Goal: Task Accomplishment & Management: Manage account settings

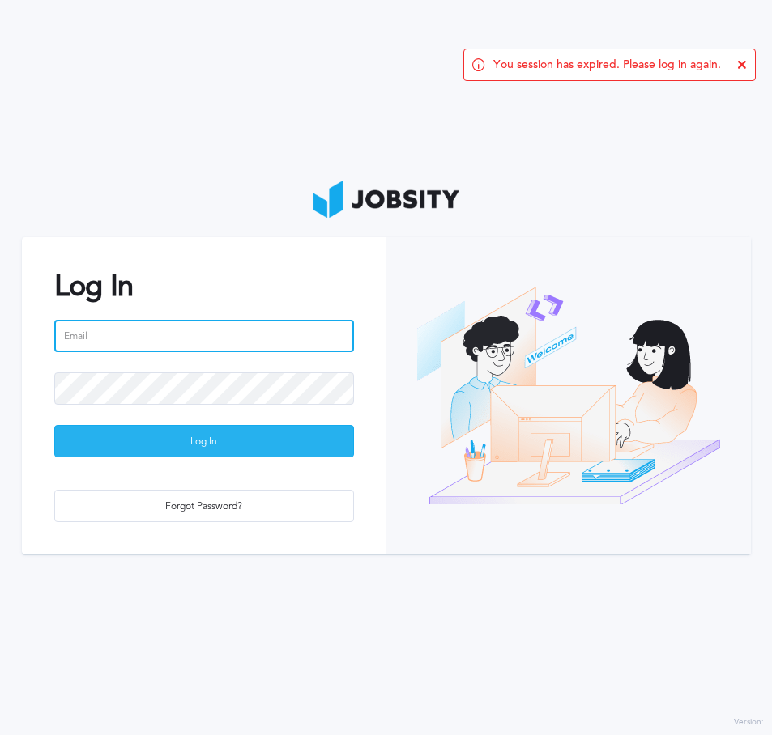
type input "[PERSON_NAME][EMAIL_ADDRESS][PERSON_NAME][DOMAIN_NAME]"
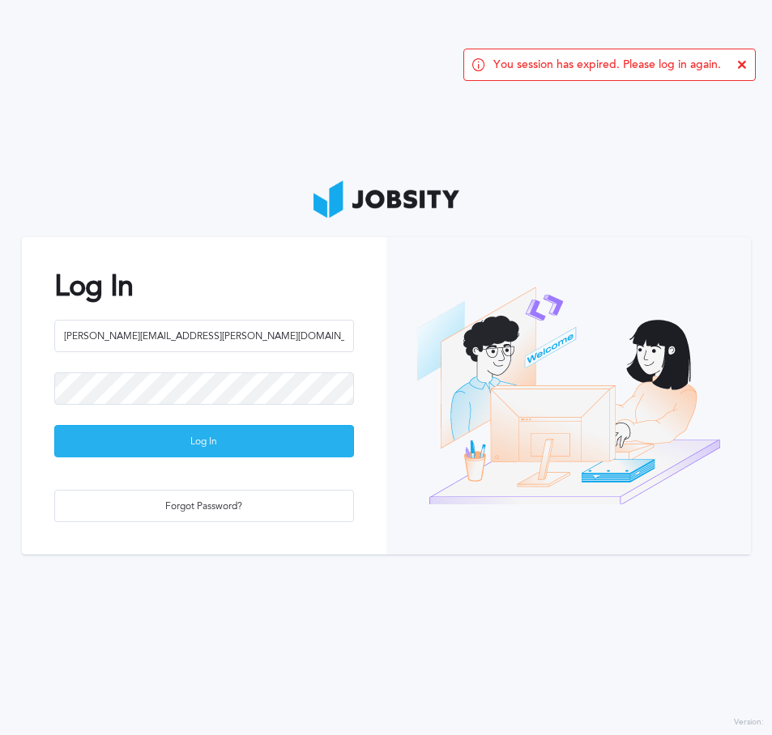
click at [164, 427] on div "Log In" at bounding box center [204, 442] width 298 height 32
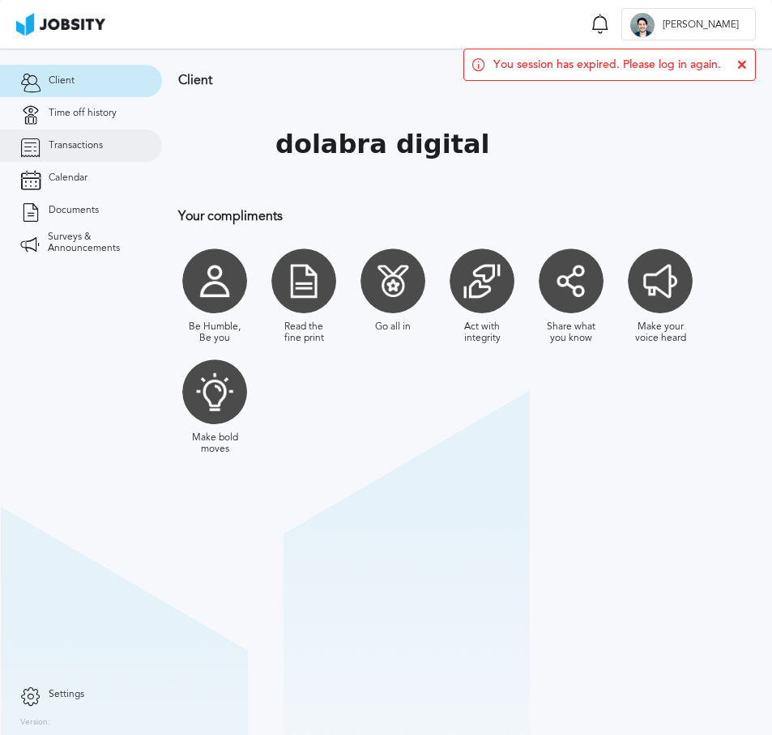
click at [89, 155] on link "Transactions" at bounding box center [81, 146] width 162 height 32
